Goal: Task Accomplishment & Management: Manage account settings

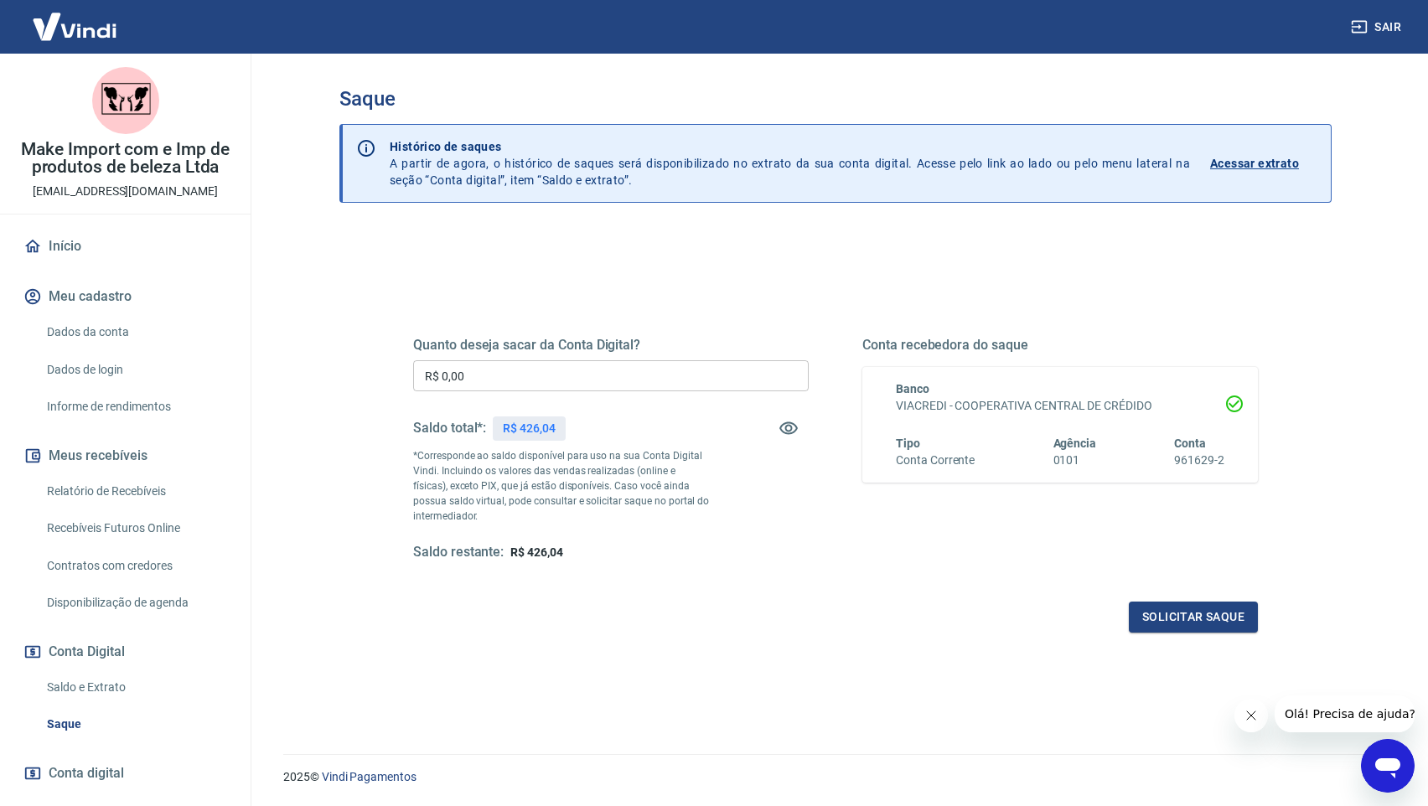
click at [497, 378] on input "R$ 0,00" at bounding box center [611, 375] width 396 height 31
click at [496, 378] on input "R$ 0,00" at bounding box center [611, 375] width 396 height 31
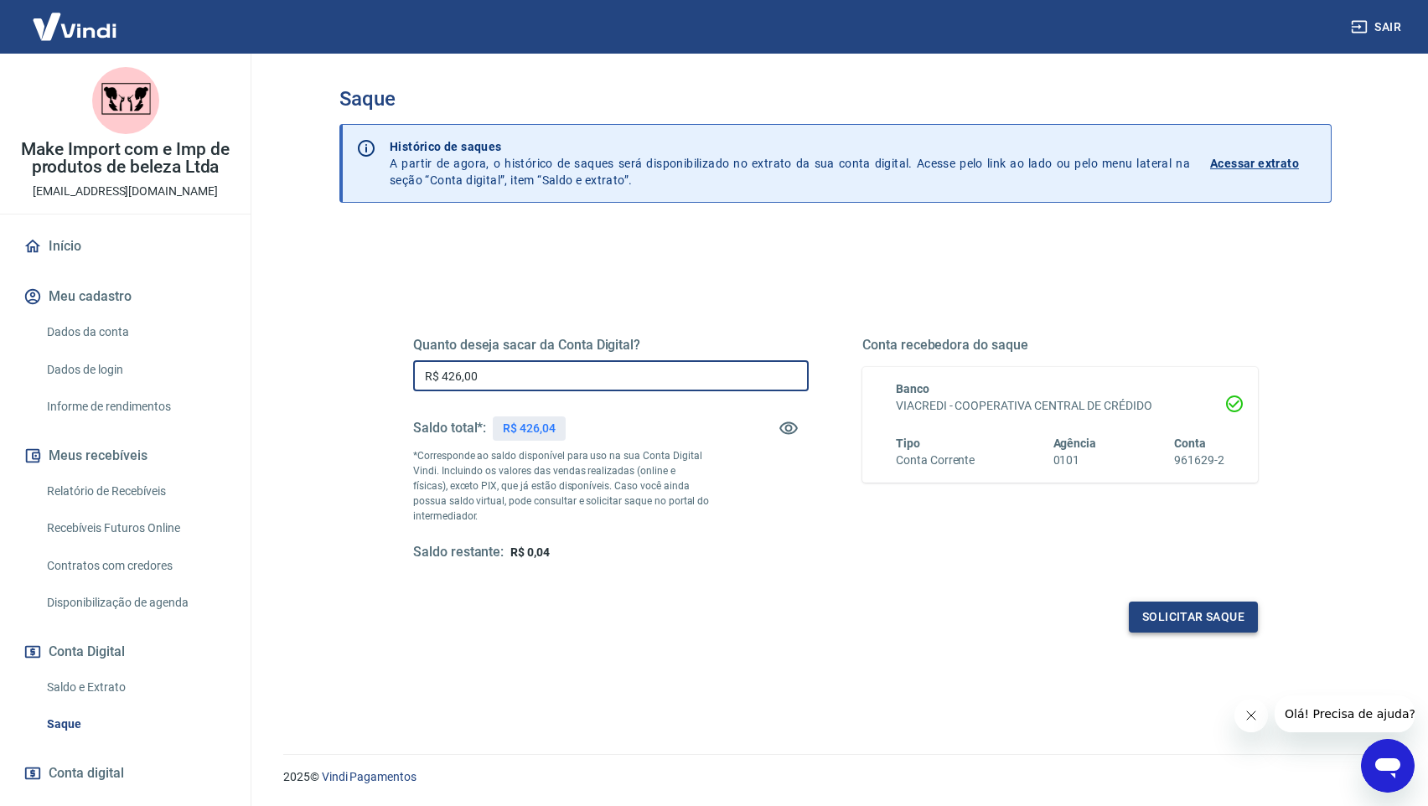
type input "R$ 426,00"
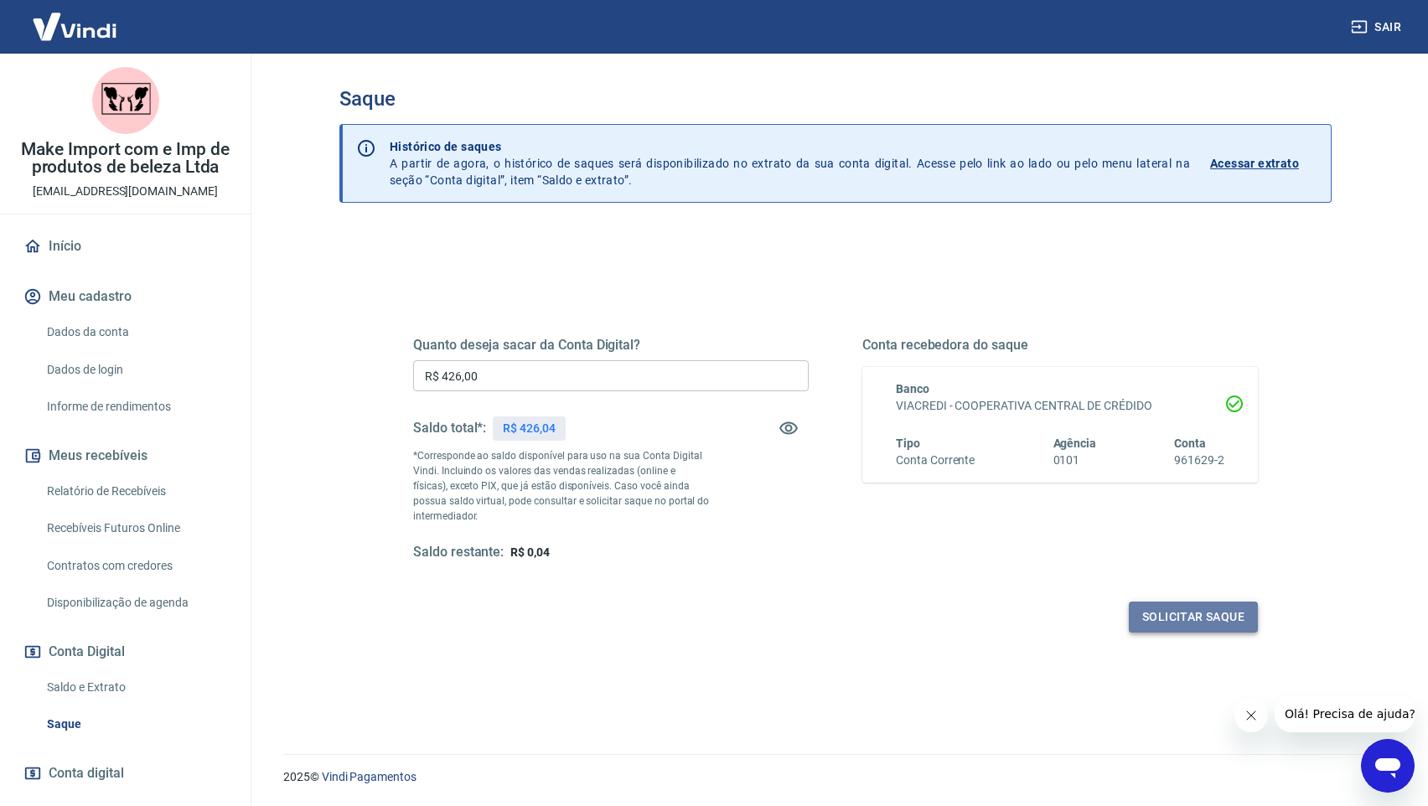
click at [1159, 612] on button "Solicitar saque" at bounding box center [1193, 617] width 129 height 31
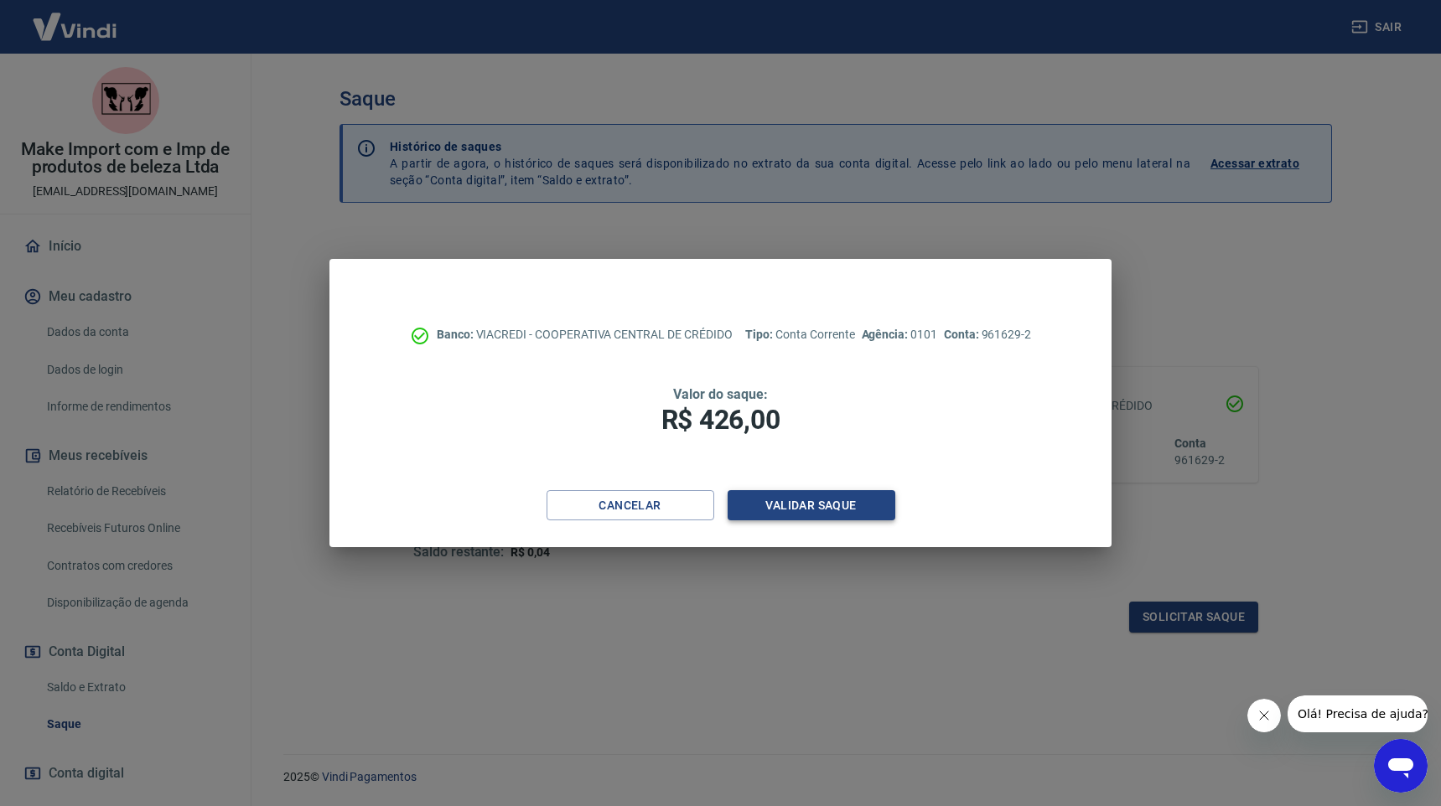
click at [847, 503] on button "Validar saque" at bounding box center [811, 505] width 168 height 31
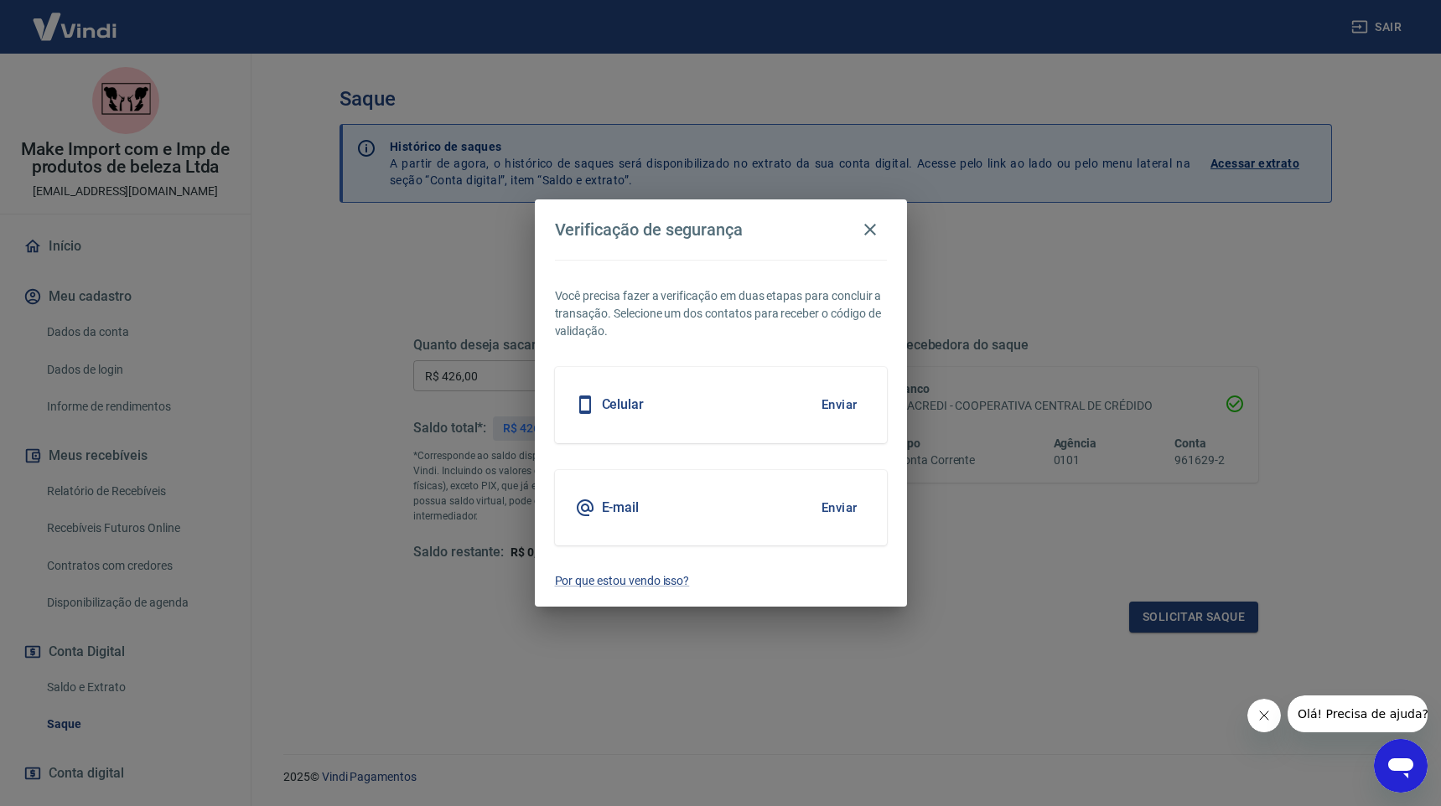
click at [831, 510] on button "Enviar" at bounding box center [839, 507] width 54 height 35
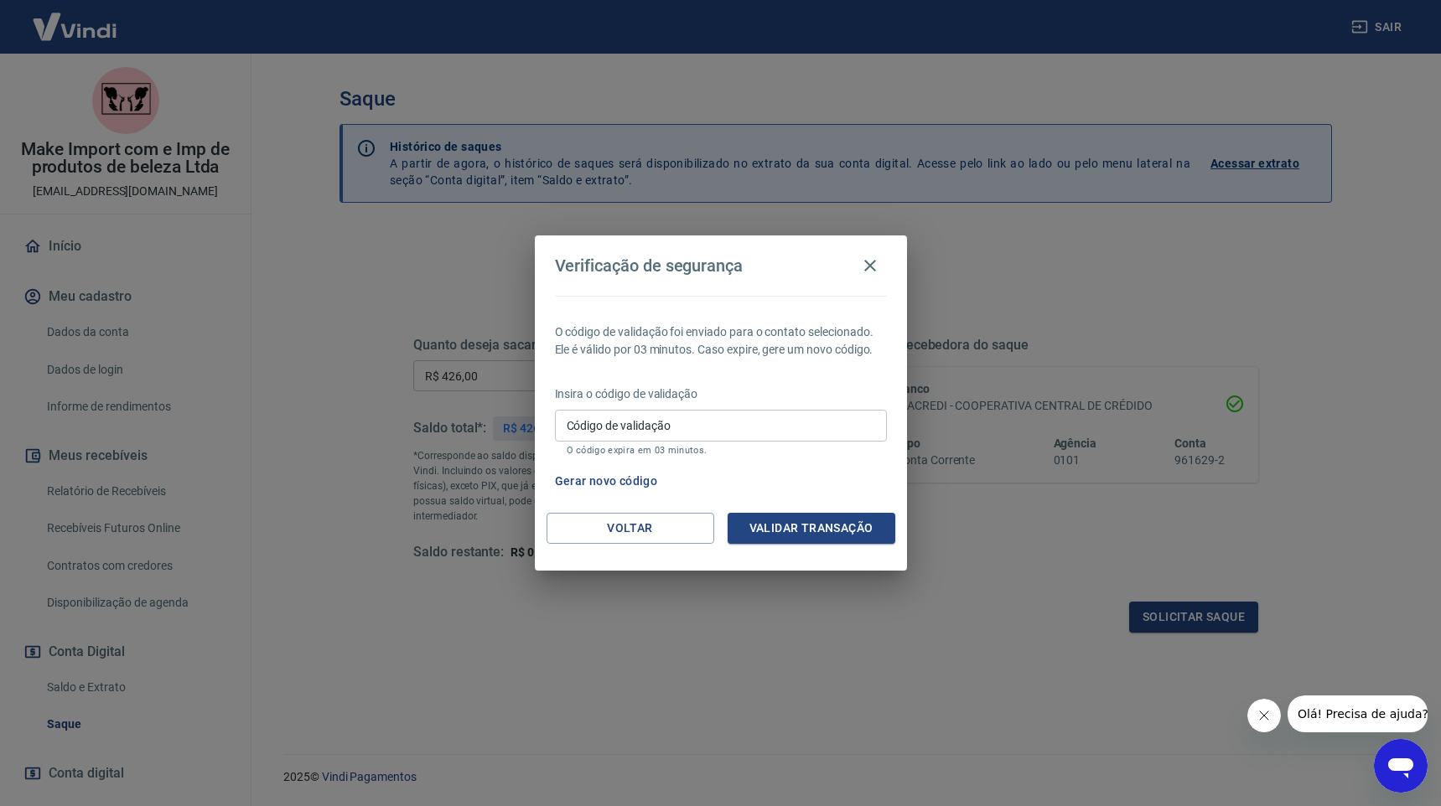
click at [697, 423] on input "Código de validação" at bounding box center [721, 425] width 332 height 31
click at [838, 536] on button "Validar transação" at bounding box center [811, 528] width 168 height 31
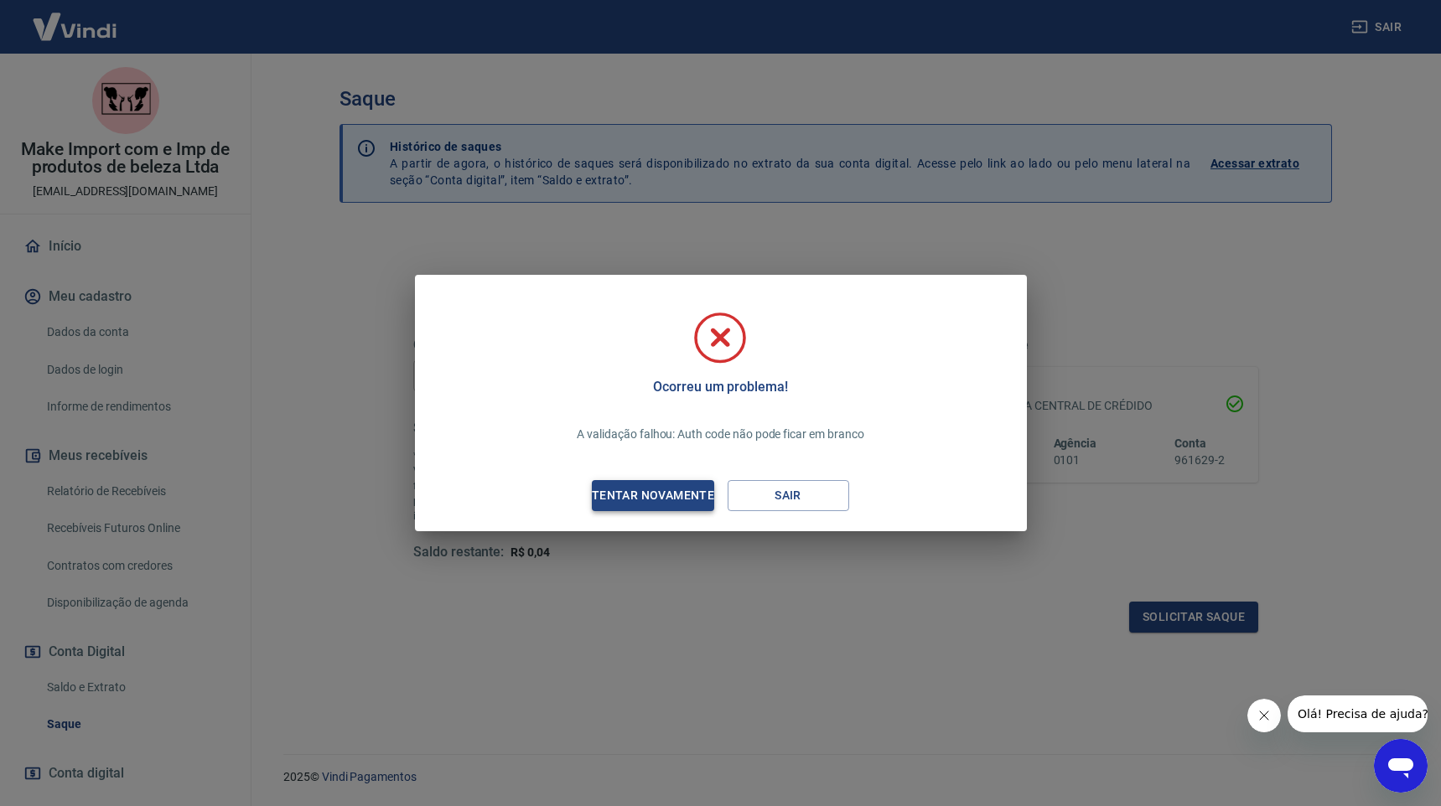
click at [618, 491] on div "Tentar novamente" at bounding box center [653, 495] width 163 height 21
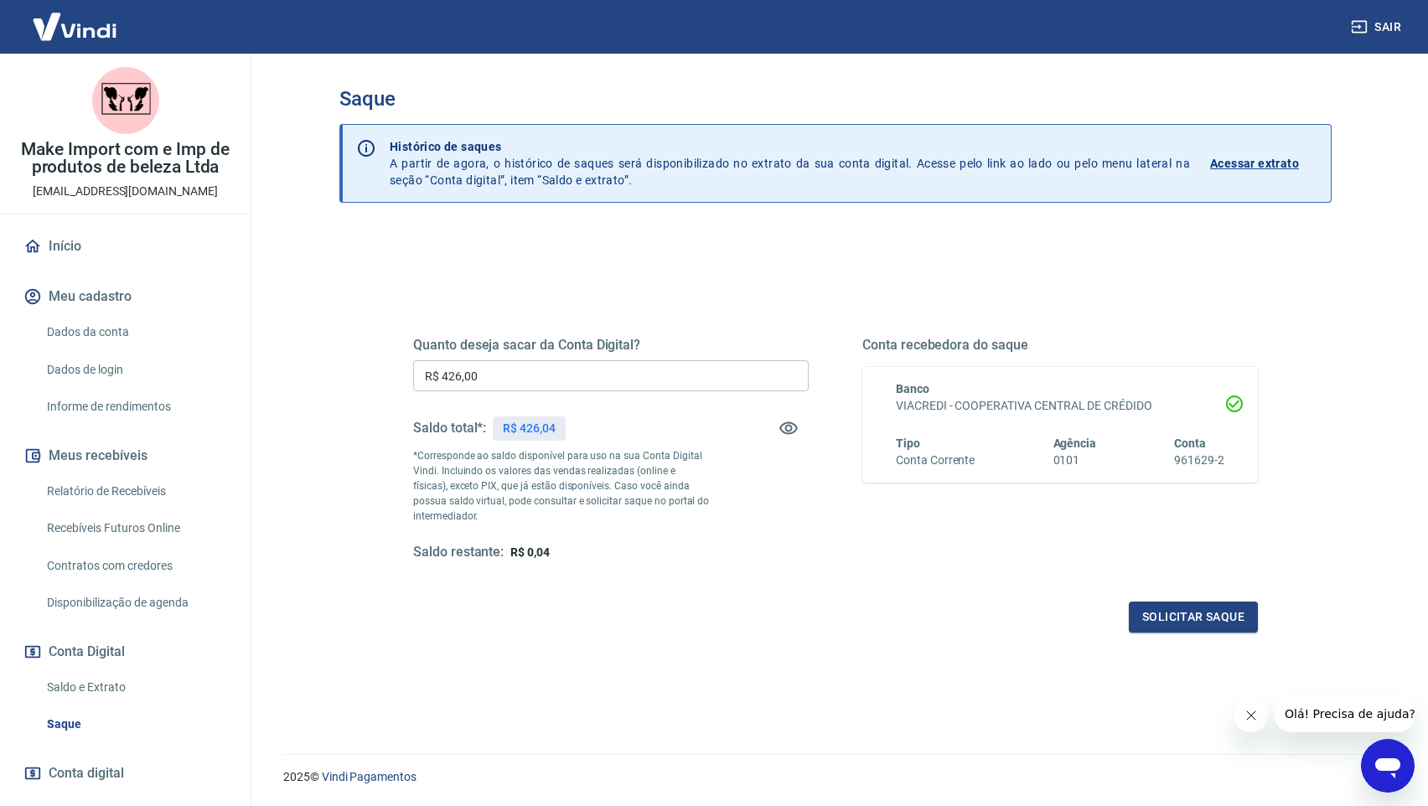
click at [559, 383] on input "R$ 426,00" at bounding box center [611, 375] width 396 height 31
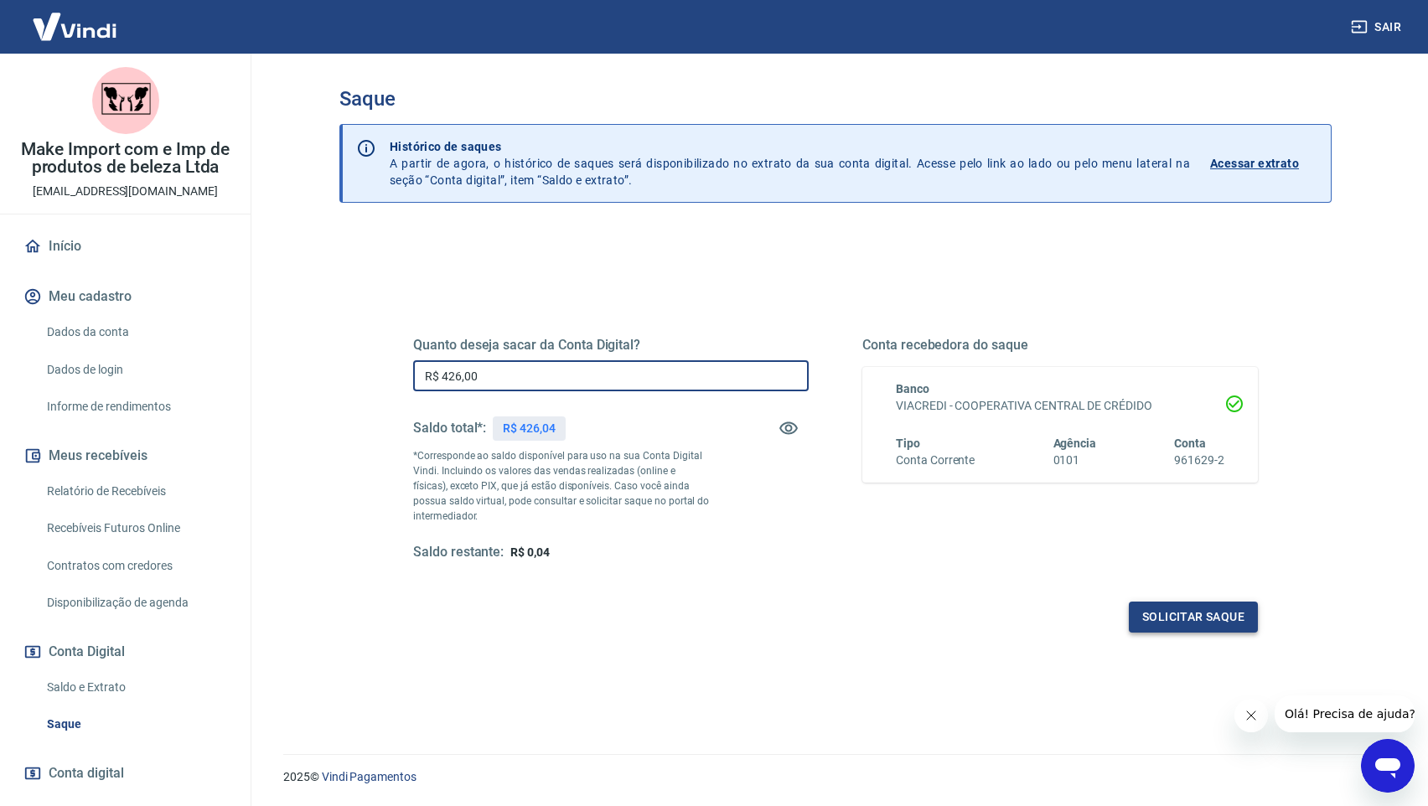
click at [1230, 627] on button "Solicitar saque" at bounding box center [1193, 617] width 129 height 31
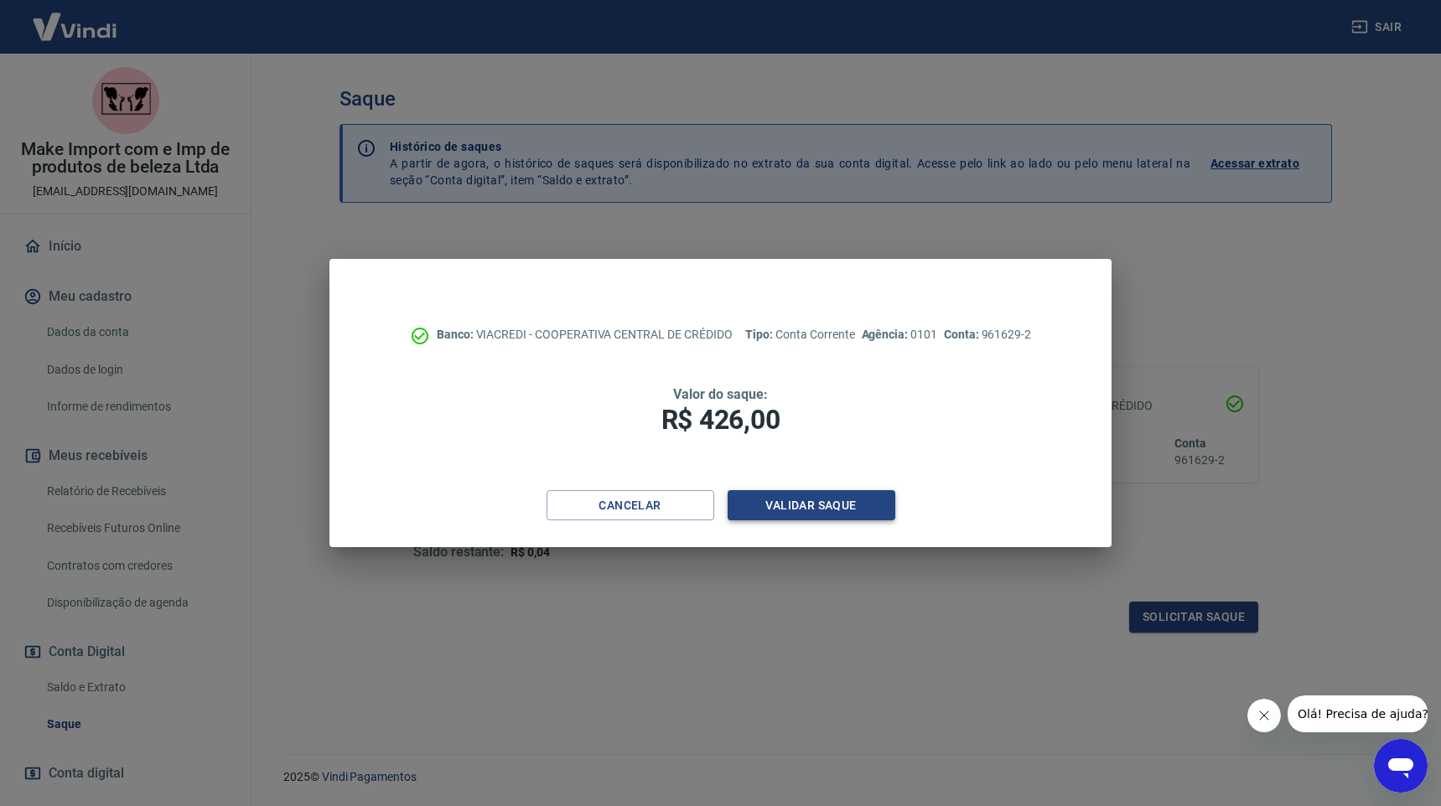
click at [844, 497] on button "Validar saque" at bounding box center [811, 505] width 168 height 31
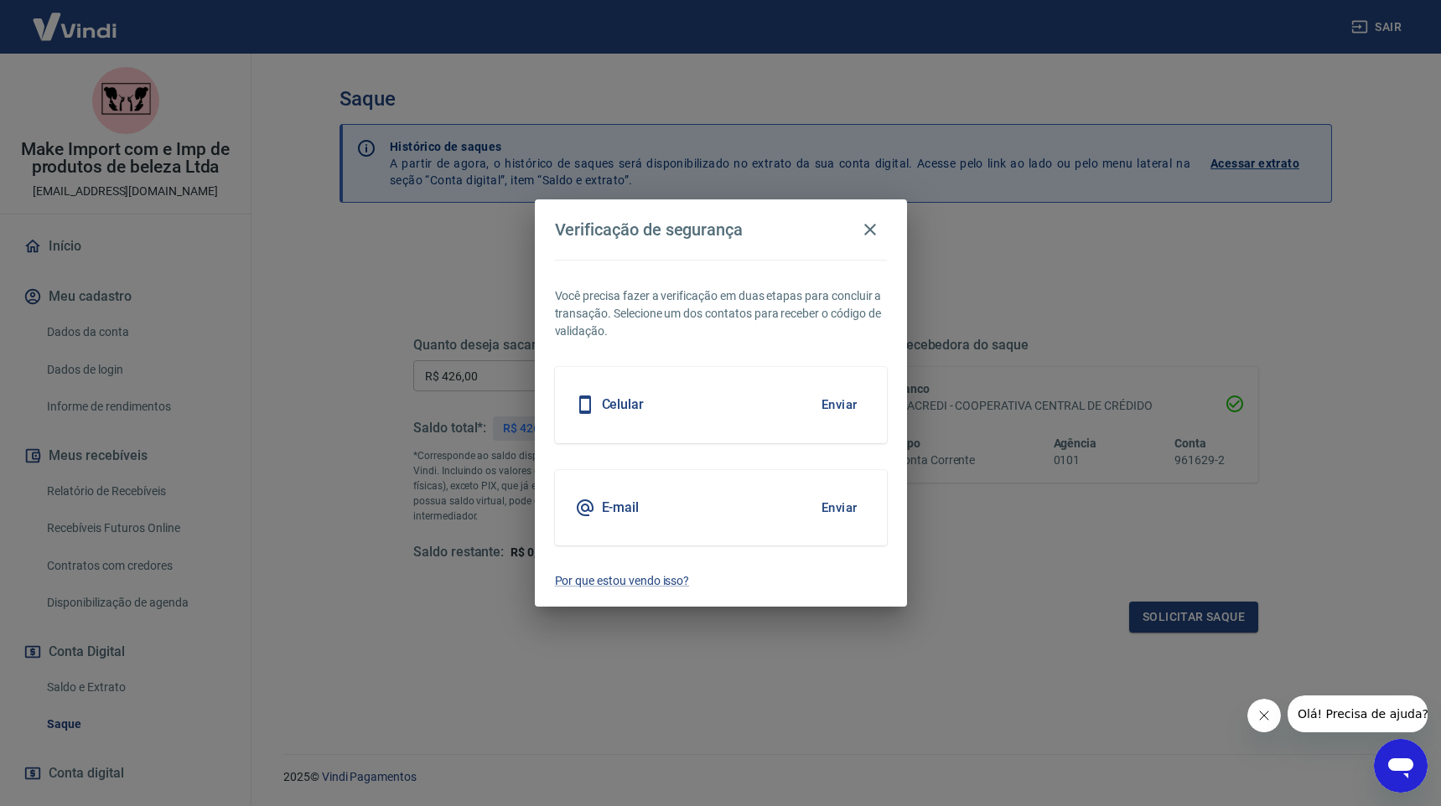
click at [841, 406] on button "Enviar" at bounding box center [839, 404] width 54 height 35
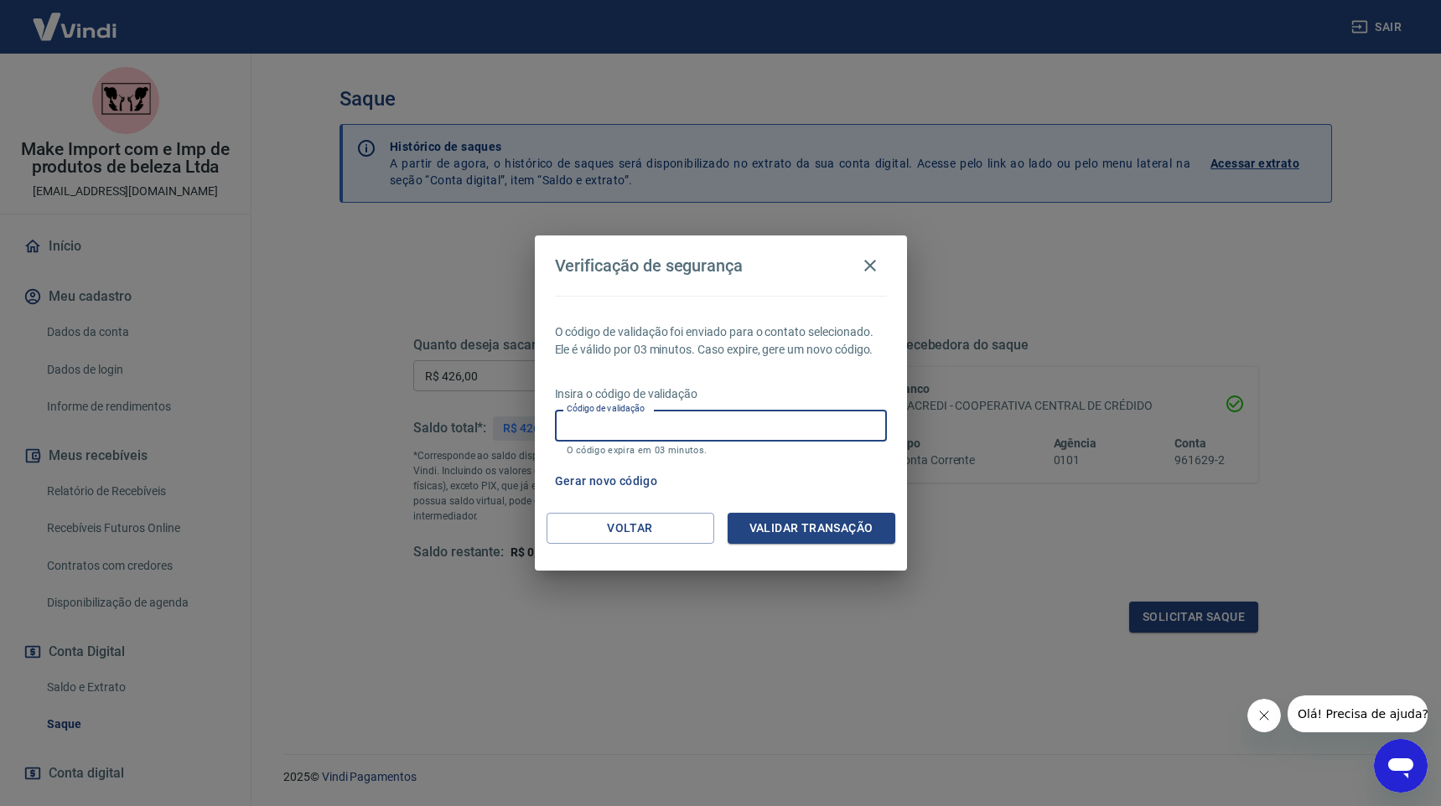
click at [847, 421] on input "Código de validação" at bounding box center [721, 425] width 332 height 31
type input "190844"
click at [810, 526] on button "Validar transação" at bounding box center [811, 528] width 168 height 31
